Goal: Task Accomplishment & Management: Manage account settings

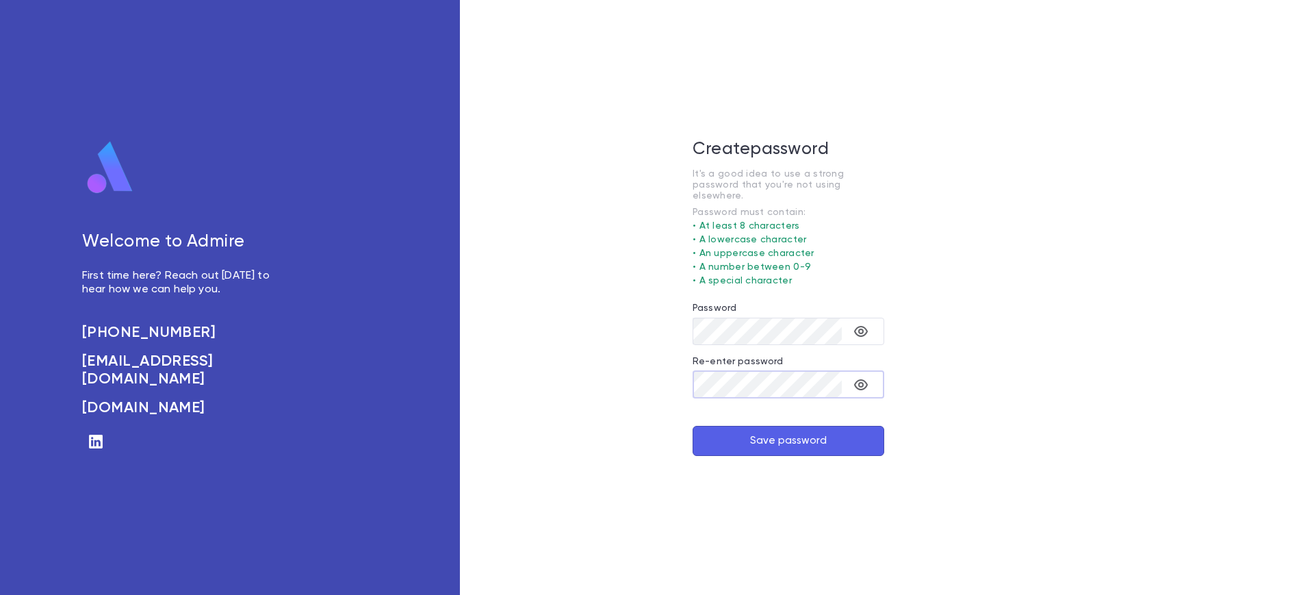
click at [693, 426] on button "Save password" at bounding box center [789, 441] width 192 height 30
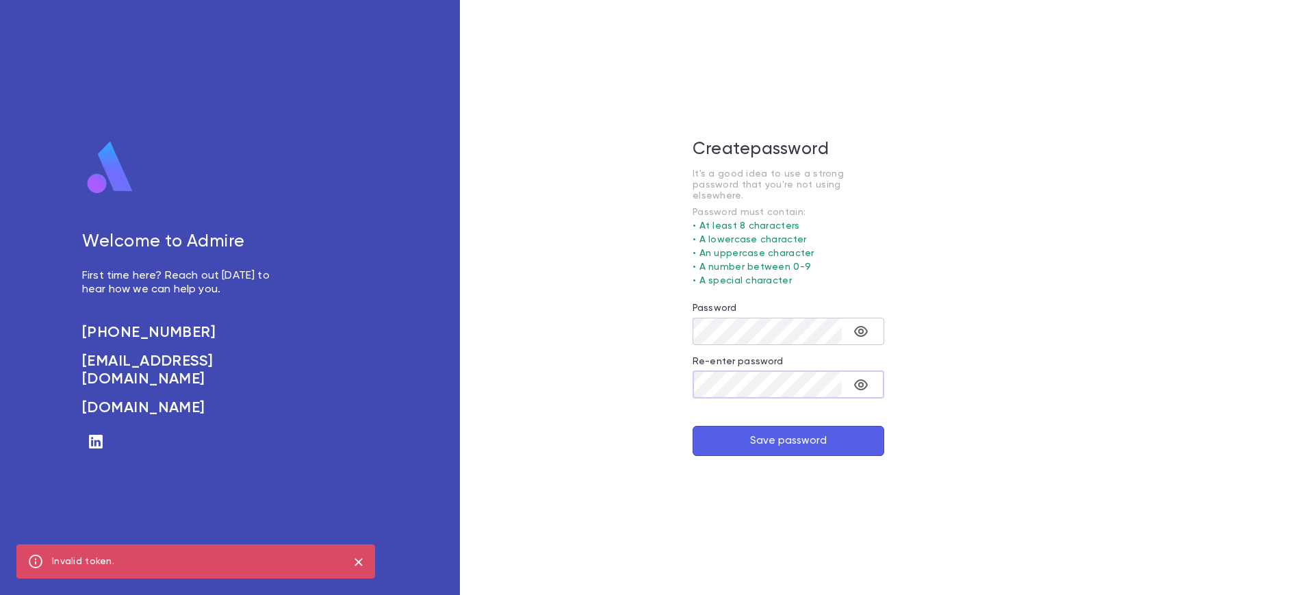
click at [856, 326] on icon "toggle password visibility" at bounding box center [861, 331] width 14 height 11
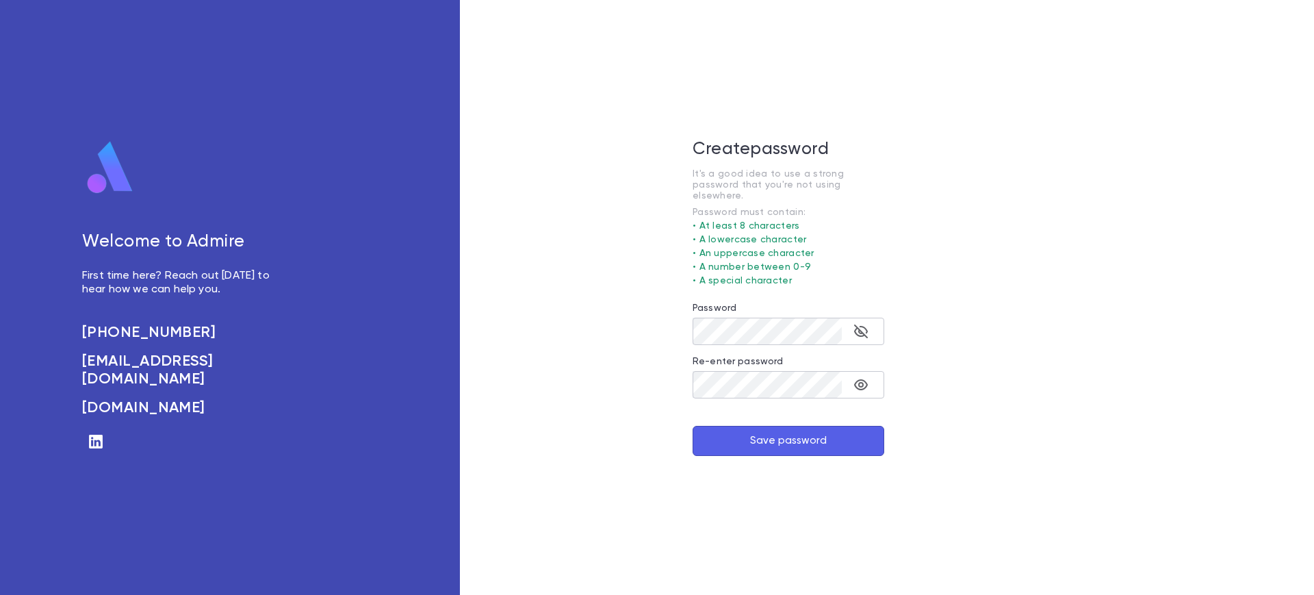
click at [856, 378] on icon "toggle password visibility" at bounding box center [861, 384] width 16 height 16
click at [812, 426] on div "Save password" at bounding box center [789, 441] width 192 height 30
click at [816, 441] on button "Save password" at bounding box center [789, 441] width 192 height 30
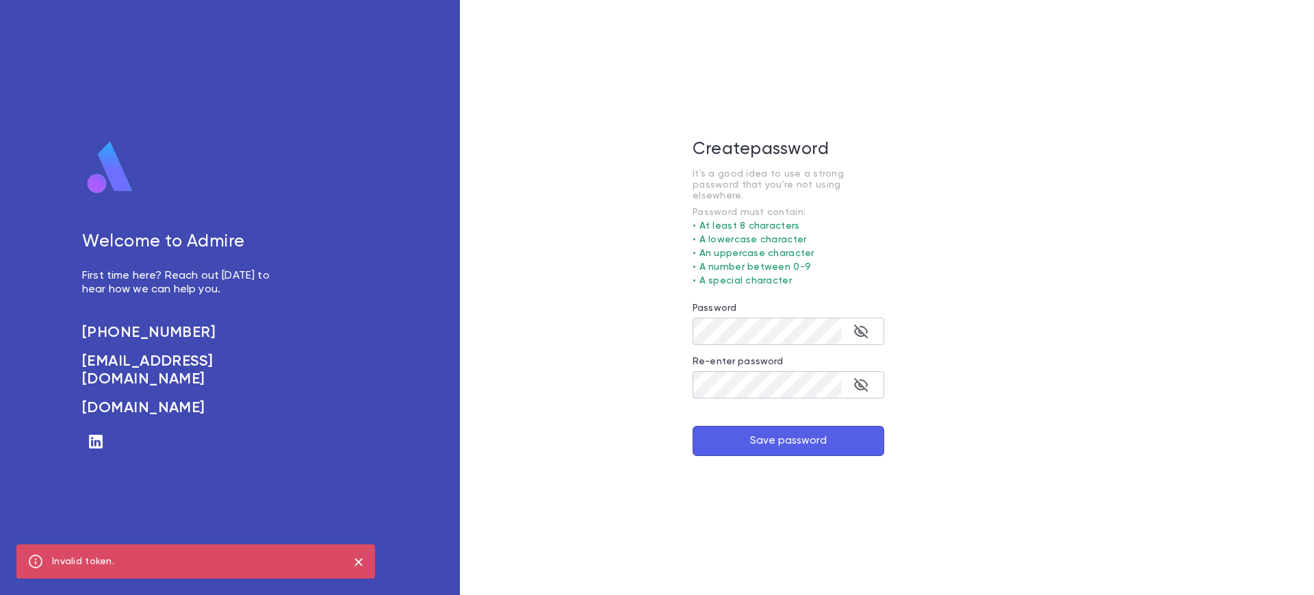
click at [788, 426] on button "Save password" at bounding box center [789, 441] width 192 height 30
